Goal: Task Accomplishment & Management: Manage account settings

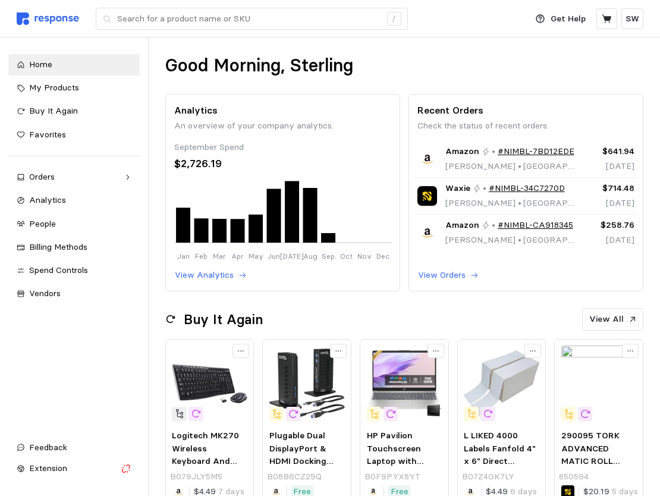
click at [634, 30] on div "Get Help SW" at bounding box center [585, 18] width 115 height 37
click at [628, 22] on p "SW" at bounding box center [632, 18] width 14 height 13
click at [584, 69] on p "Logout" at bounding box center [597, 68] width 76 height 13
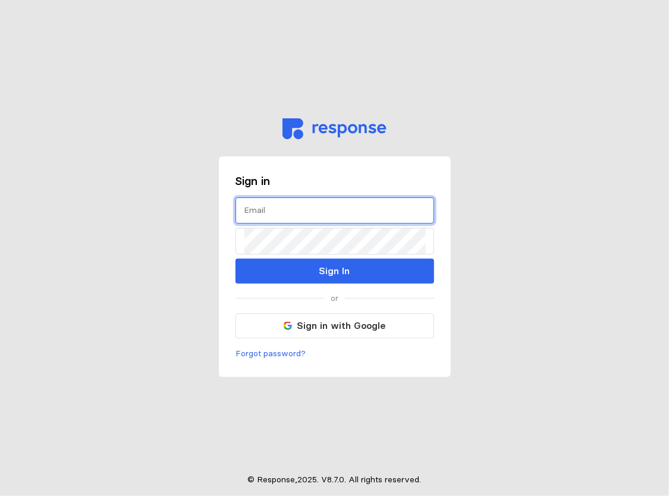
type input "[EMAIL_ADDRESS][PERSON_NAME][DOMAIN_NAME]"
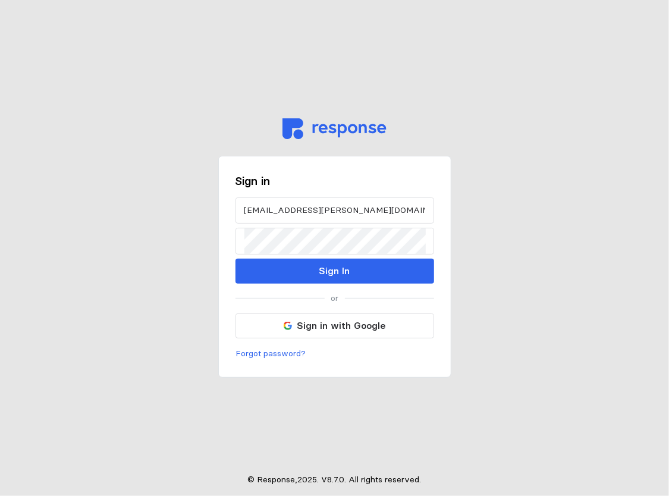
click at [275, 257] on div "[EMAIL_ADDRESS][PERSON_NAME][DOMAIN_NAME] Sign In" at bounding box center [334, 240] width 199 height 86
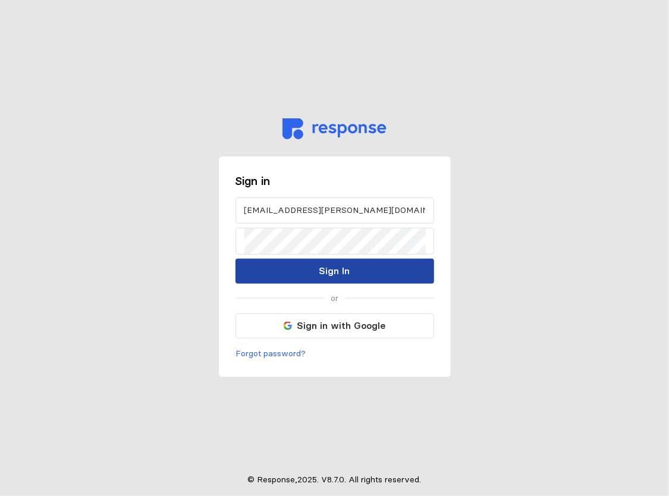
click at [272, 261] on button "Sign In" at bounding box center [334, 271] width 199 height 25
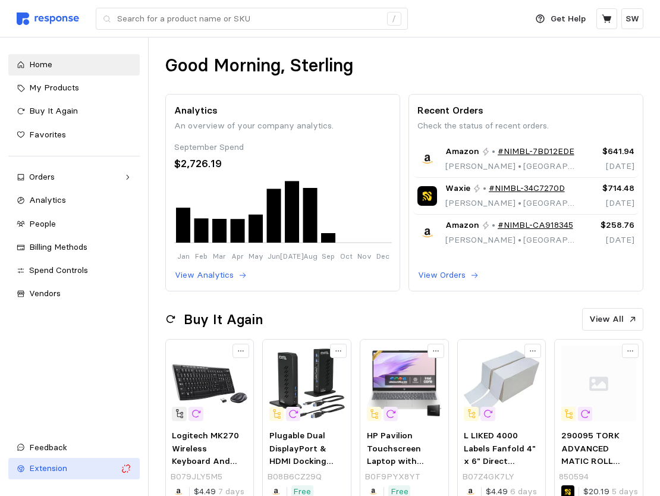
click at [127, 470] on icon "button" at bounding box center [126, 468] width 11 height 11
